Goal: Information Seeking & Learning: Learn about a topic

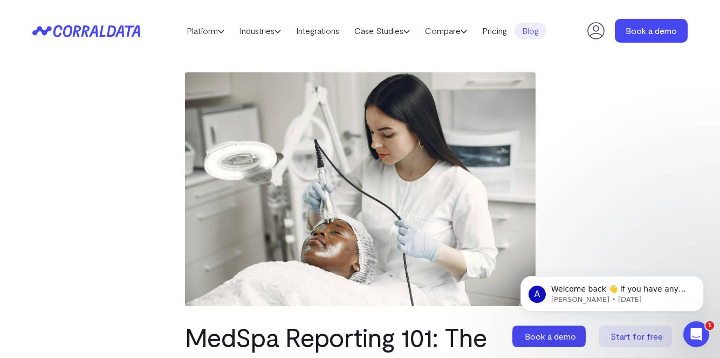
click at [535, 23] on link "Blog" at bounding box center [531, 31] width 32 height 16
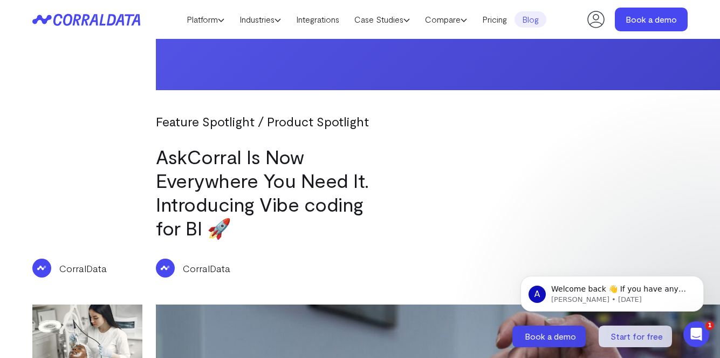
scroll to position [1279, 0]
